Goal: Entertainment & Leisure: Consume media (video, audio)

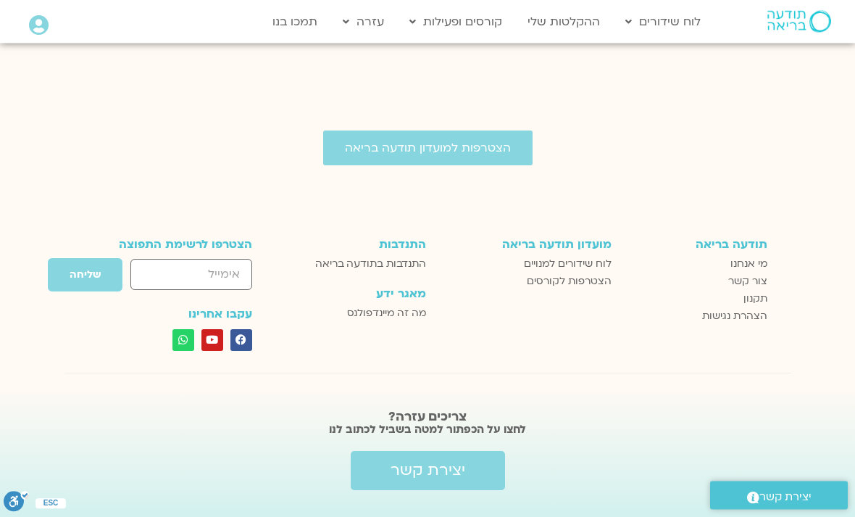
scroll to position [2834, 0]
click at [602, 273] on span "לוח שידורים למנויים" at bounding box center [568, 264] width 88 height 17
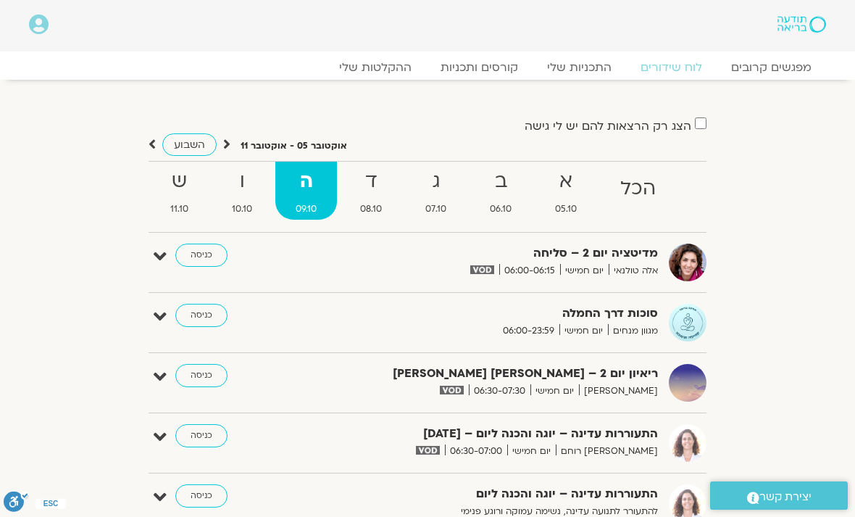
click at [400, 72] on link "ההקלטות שלי" at bounding box center [375, 67] width 101 height 14
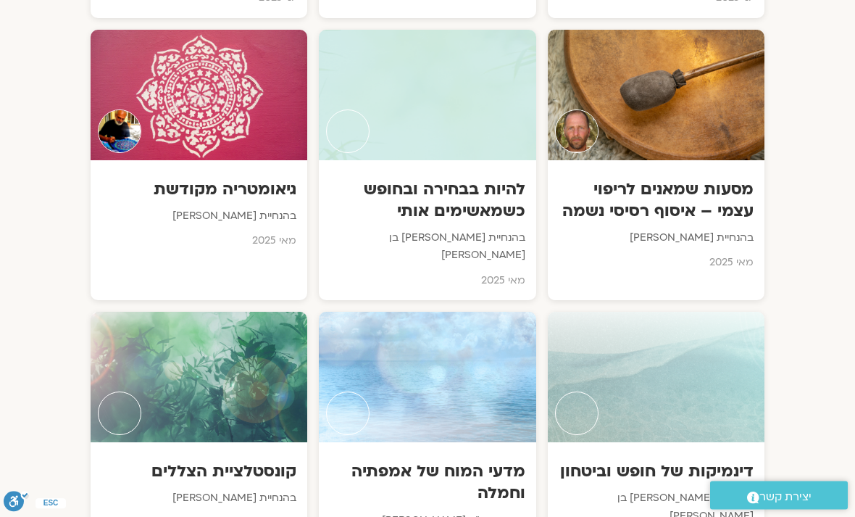
scroll to position [3919, 0]
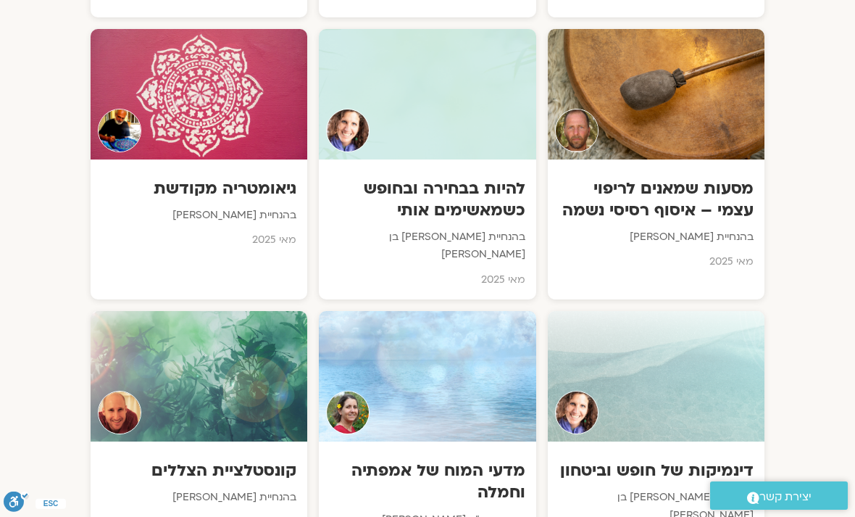
click at [715, 311] on div at bounding box center [656, 376] width 217 height 130
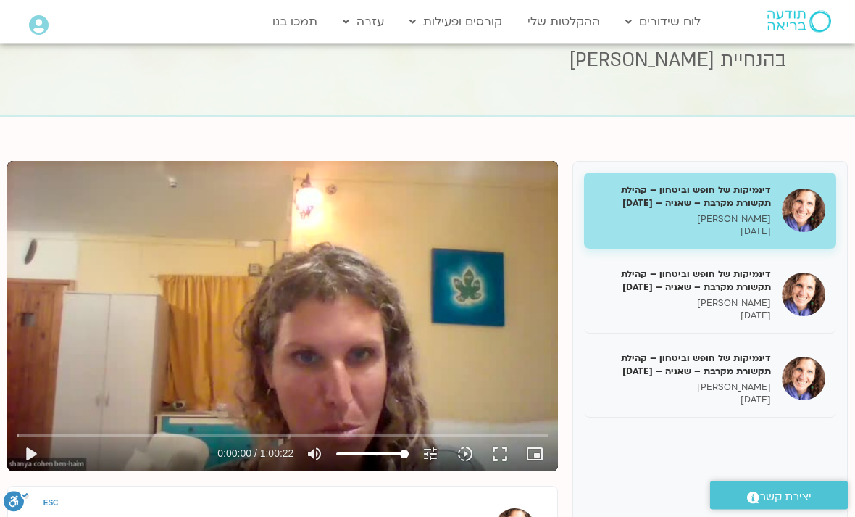
scroll to position [71, 0]
click at [43, 446] on button "play_arrow" at bounding box center [30, 453] width 35 height 35
type input "2110.20847141171"
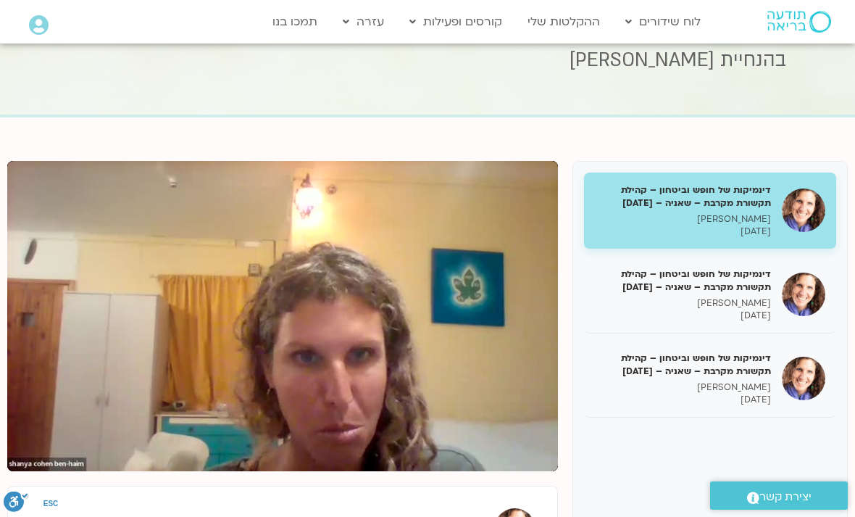
click at [763, 303] on p "שאנייה כהן בן חיים" at bounding box center [683, 303] width 176 height 12
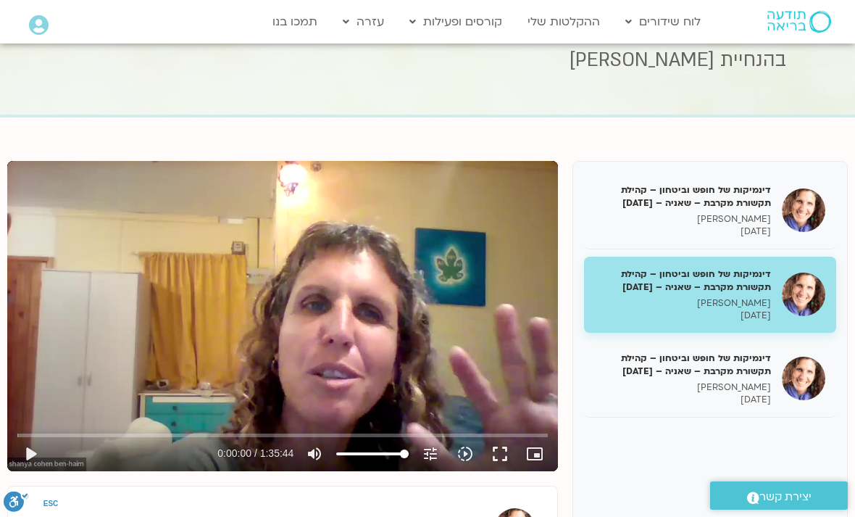
click at [40, 454] on button "play_arrow" at bounding box center [30, 453] width 35 height 35
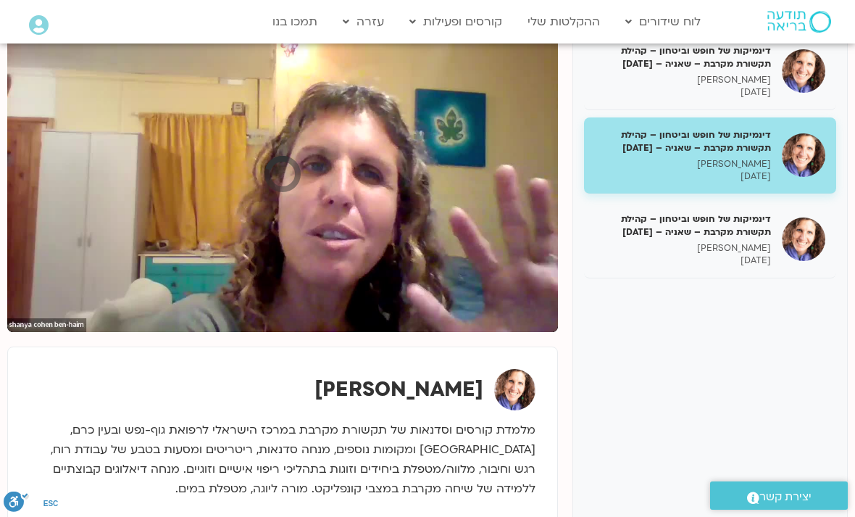
scroll to position [207, 0]
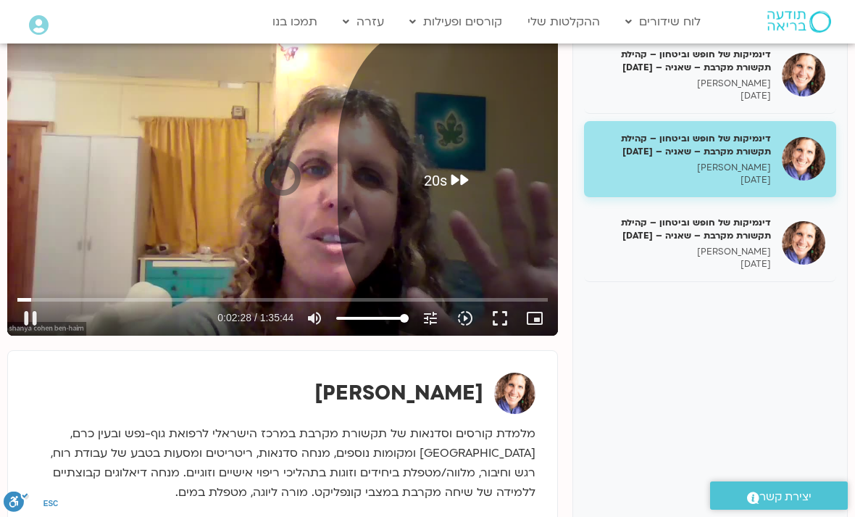
type input "168"
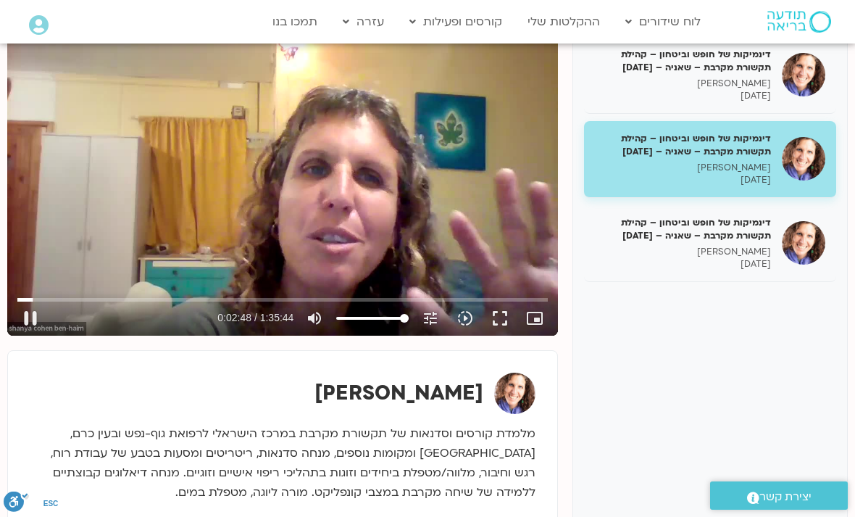
click at [746, 175] on p "11/06/2025" at bounding box center [683, 180] width 176 height 12
click at [46, 320] on button "play_arrow" at bounding box center [30, 318] width 35 height 35
click at [46, 317] on button "play_arrow" at bounding box center [30, 318] width 35 height 35
click at [55, 320] on div at bounding box center [177, 318] width 258 height 35
click at [707, 170] on p "שאנייה כהן בן חיים" at bounding box center [683, 168] width 176 height 12
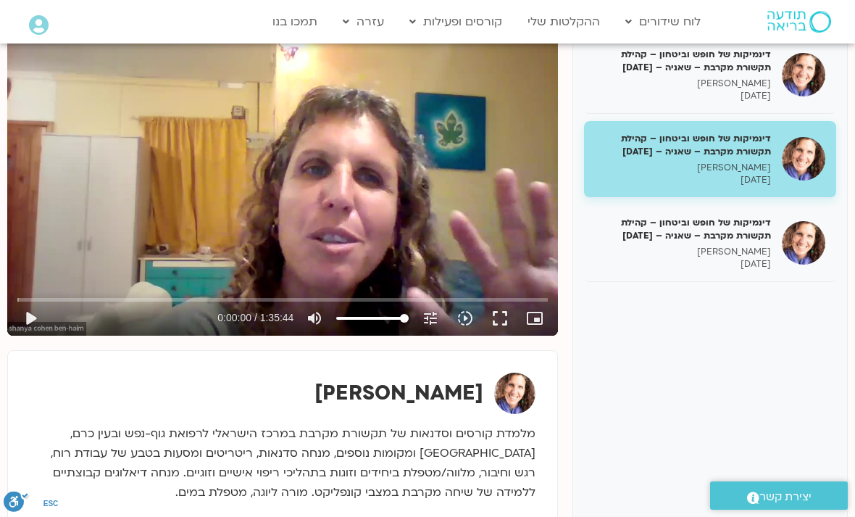
click at [43, 317] on button "play_arrow" at bounding box center [30, 318] width 35 height 35
type input "626.491870962683"
